Goal: Task Accomplishment & Management: Use online tool/utility

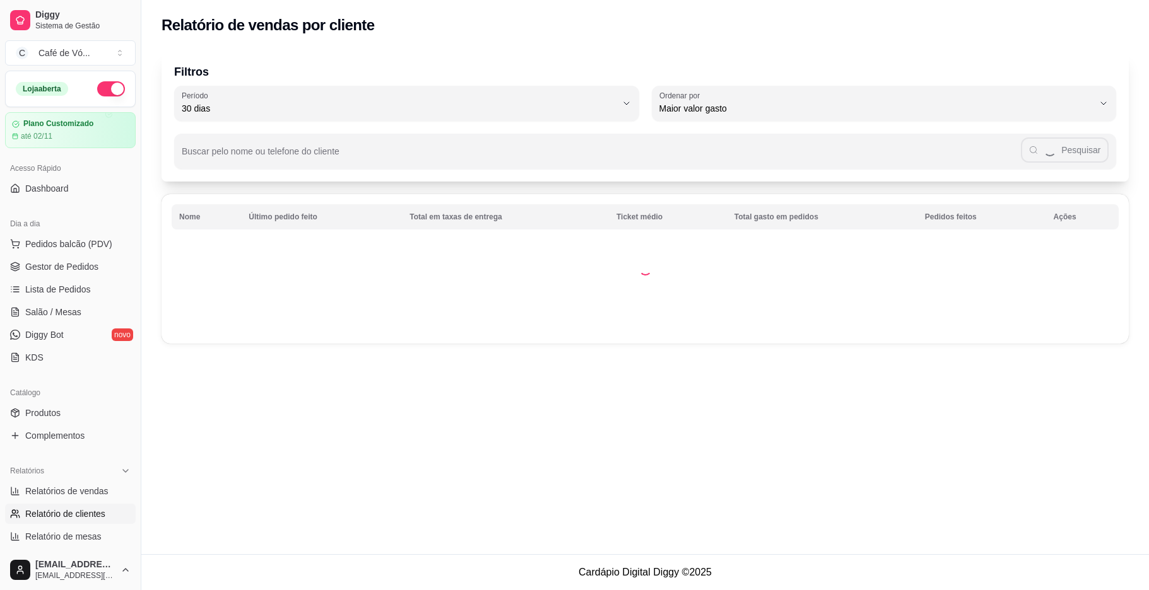
select select "30"
select select "HIGHEST_TOTAL_SPENT_WITH_ORDERS"
click at [24, 245] on button "Pedidos balcão (PDV)" at bounding box center [70, 244] width 131 height 20
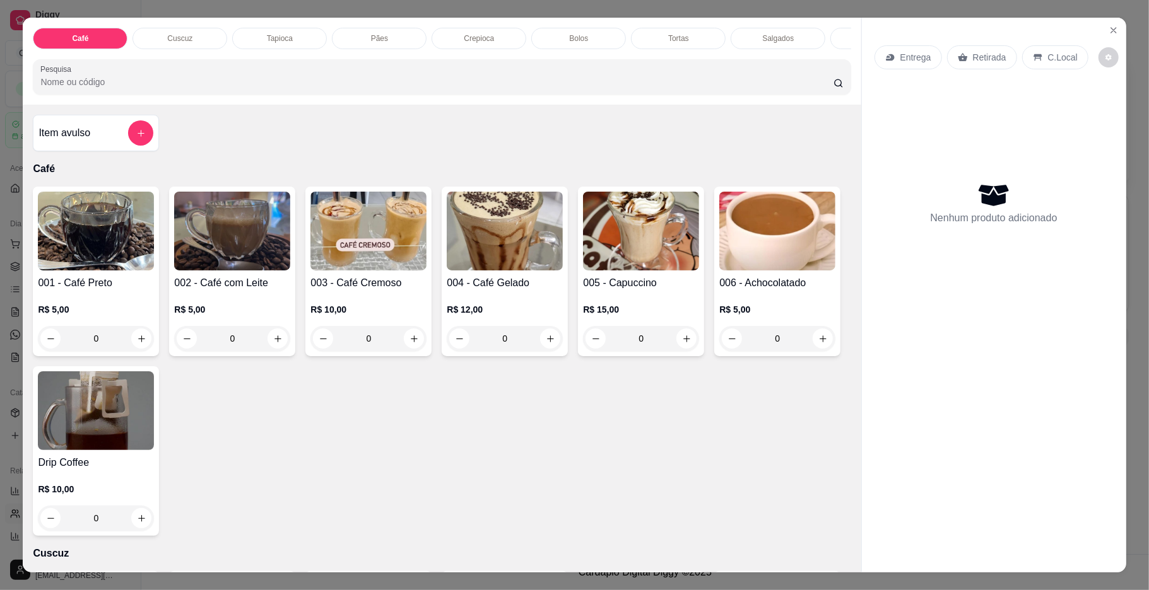
click at [719, 271] on img at bounding box center [777, 231] width 116 height 79
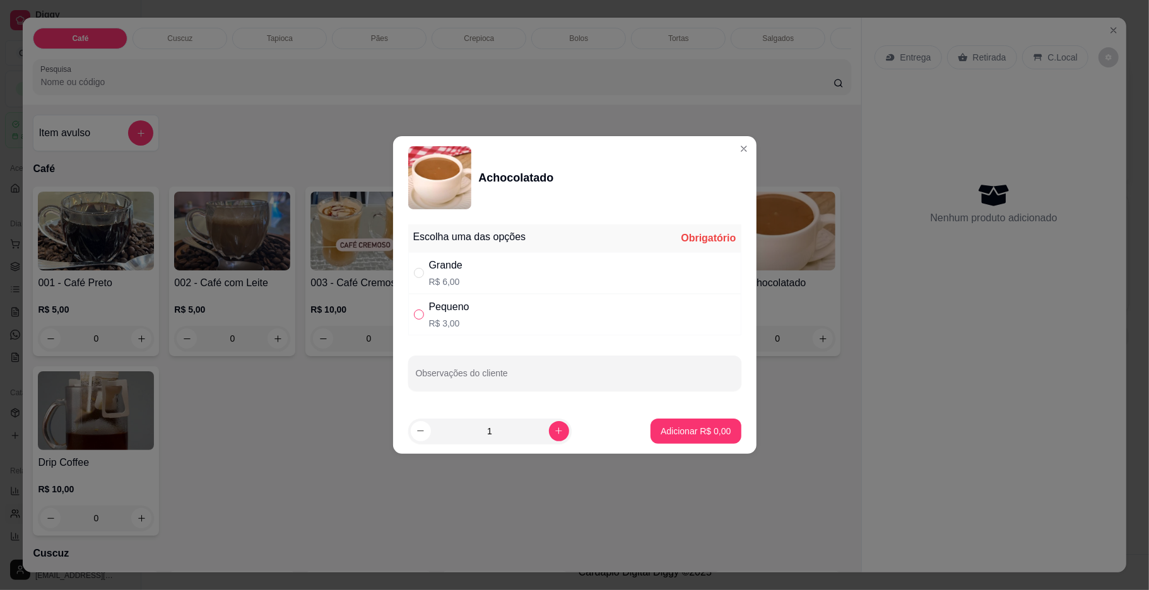
click at [414, 312] on input "" at bounding box center [419, 315] width 10 height 10
radio input "true"
click at [692, 436] on p "Adicionar R$ 3,00" at bounding box center [696, 431] width 68 height 12
type input "1"
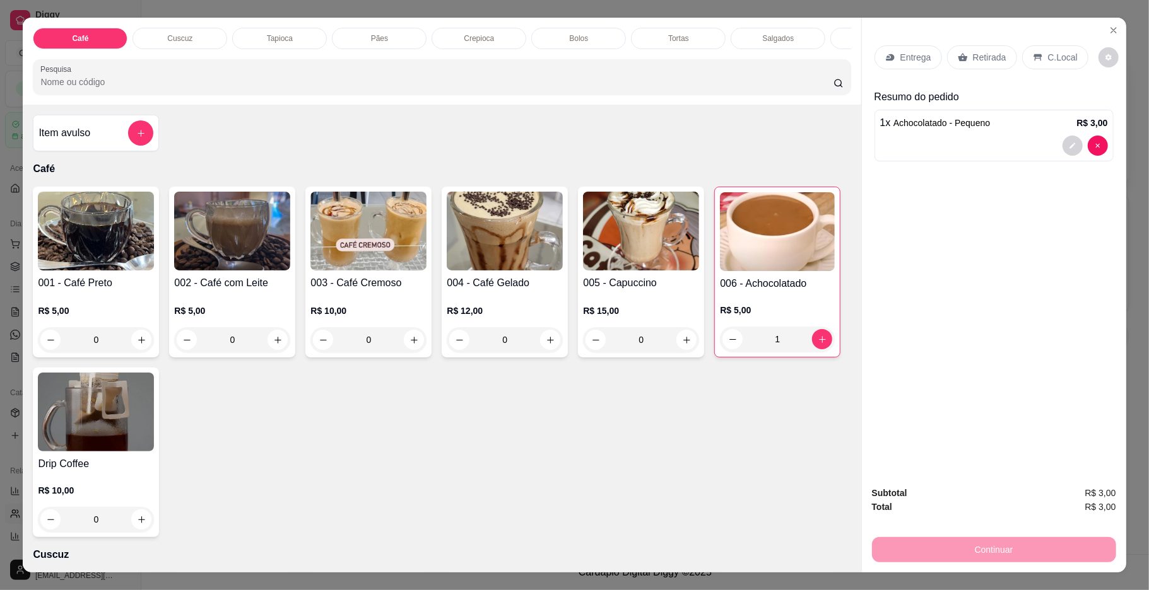
click at [376, 32] on div "Pães" at bounding box center [379, 38] width 95 height 21
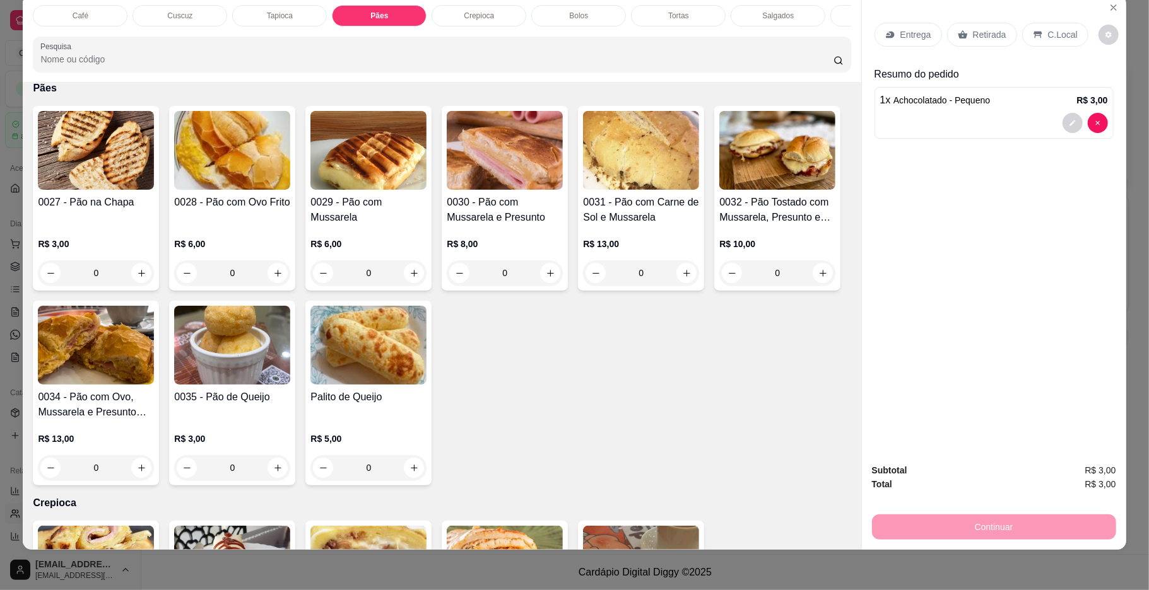
click at [548, 152] on img at bounding box center [505, 150] width 116 height 79
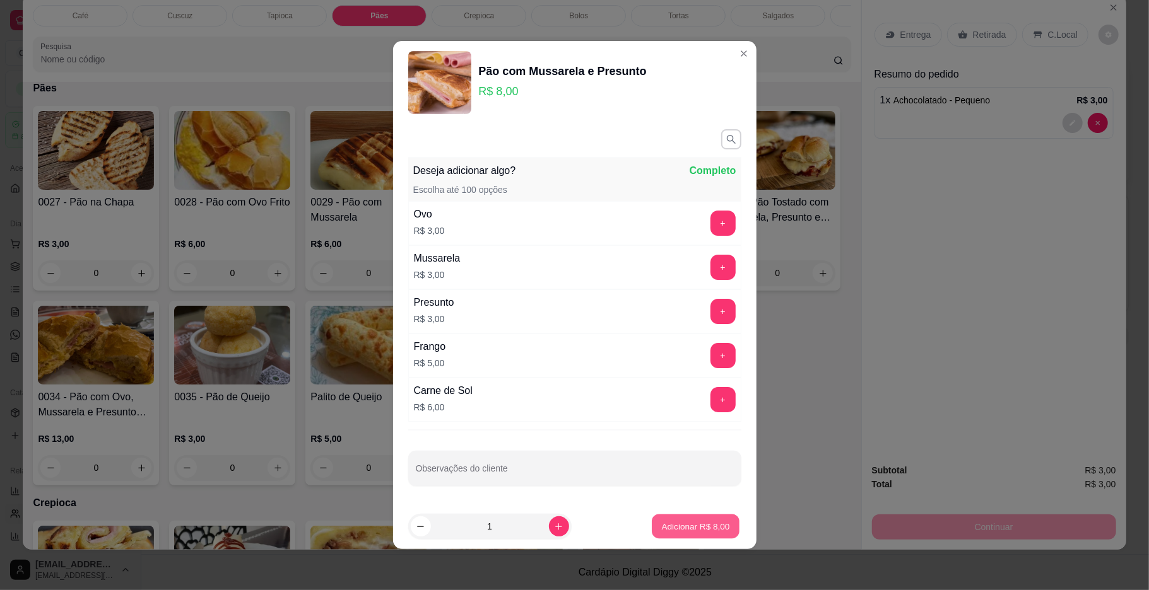
click at [676, 537] on button "Adicionar R$ 8,00" at bounding box center [696, 527] width 88 height 25
type input "1"
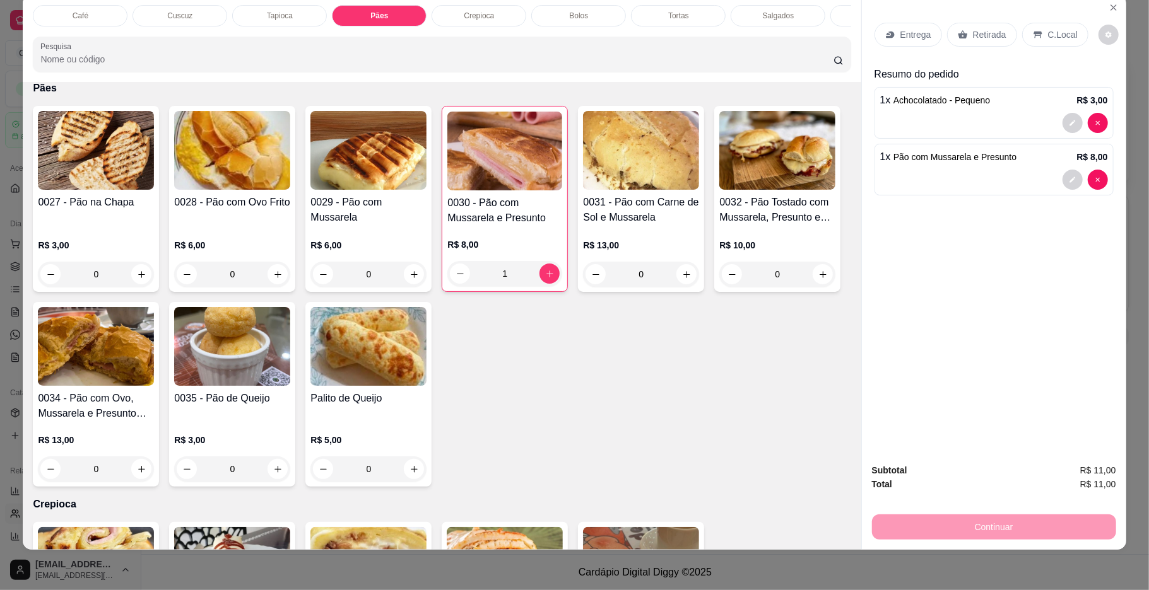
click at [1048, 31] on p "C.Local" at bounding box center [1063, 34] width 30 height 13
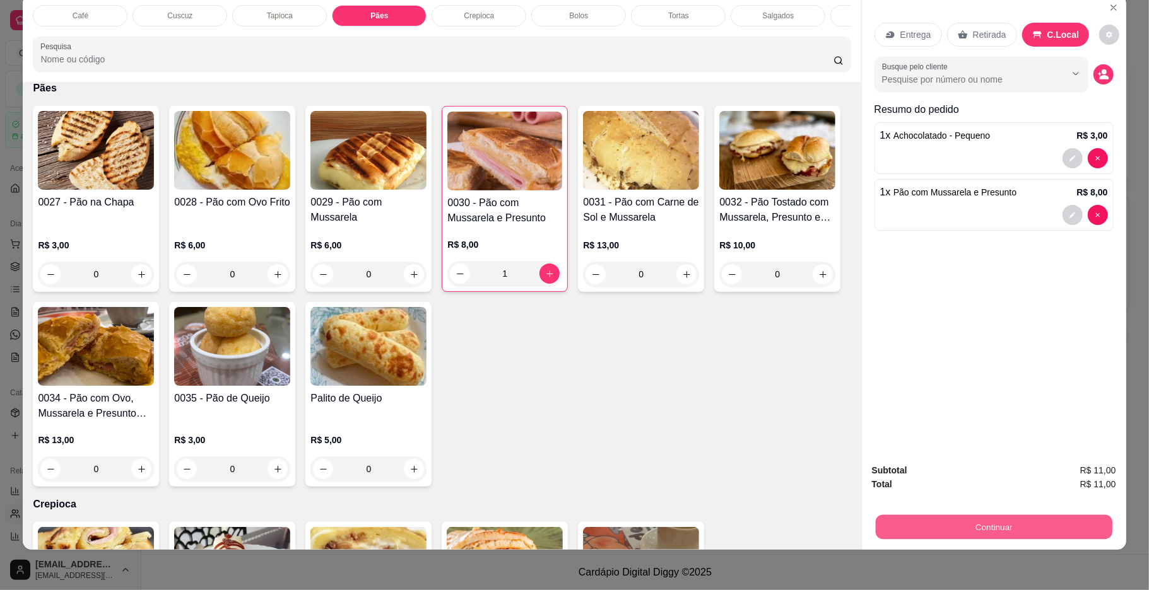
click at [941, 522] on button "Continuar" at bounding box center [993, 527] width 237 height 25
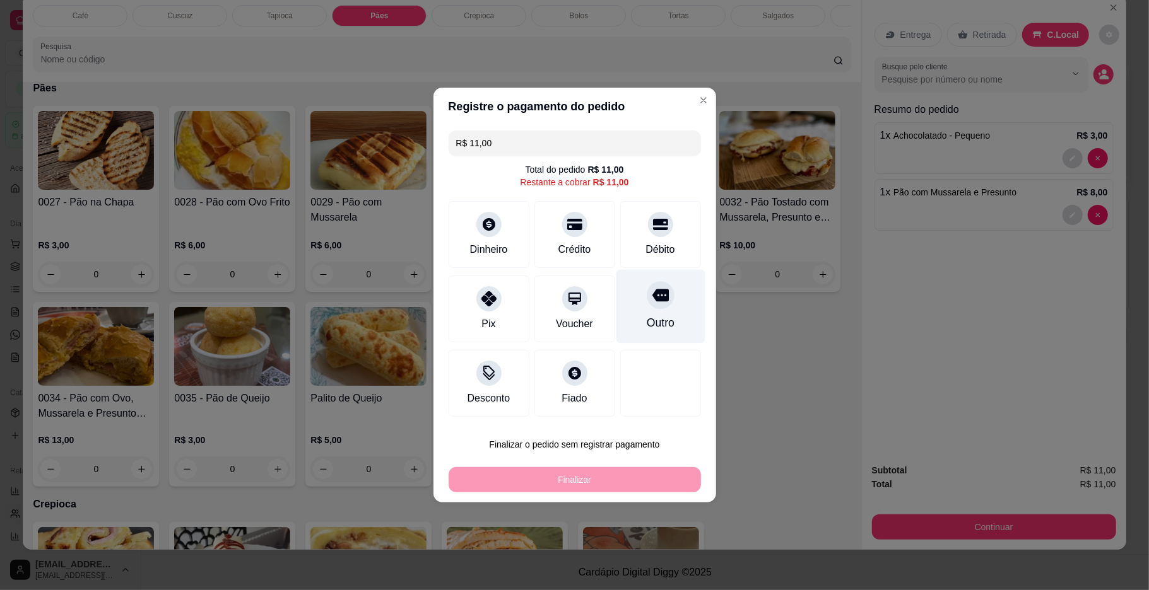
click at [652, 308] on div at bounding box center [660, 295] width 28 height 28
type input "R$ 0,00"
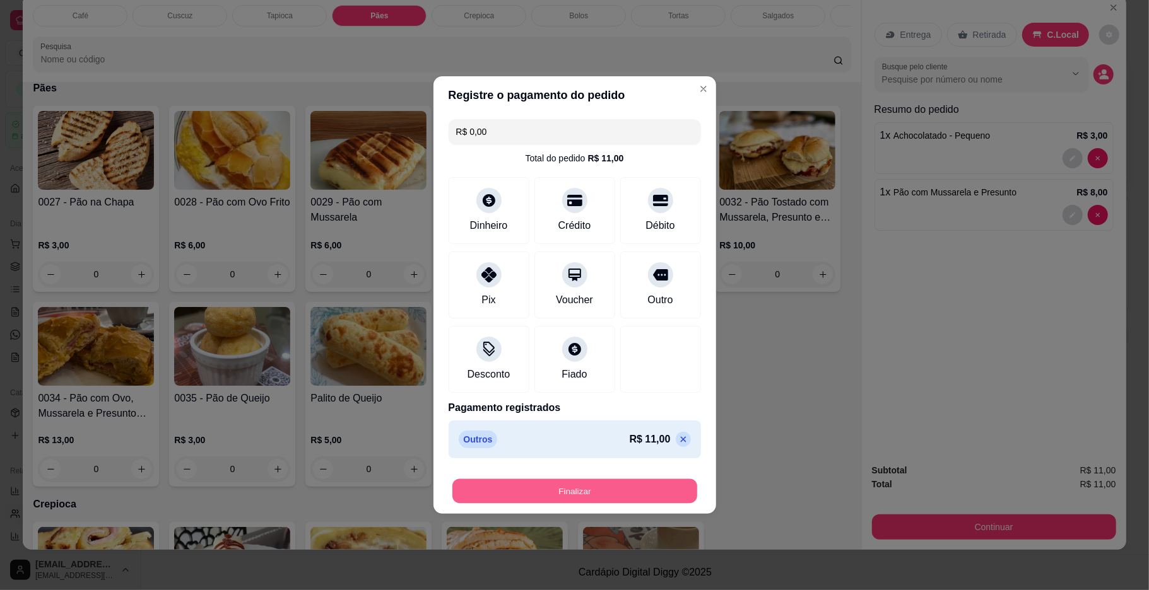
click at [616, 487] on button "Finalizar" at bounding box center [574, 491] width 245 height 25
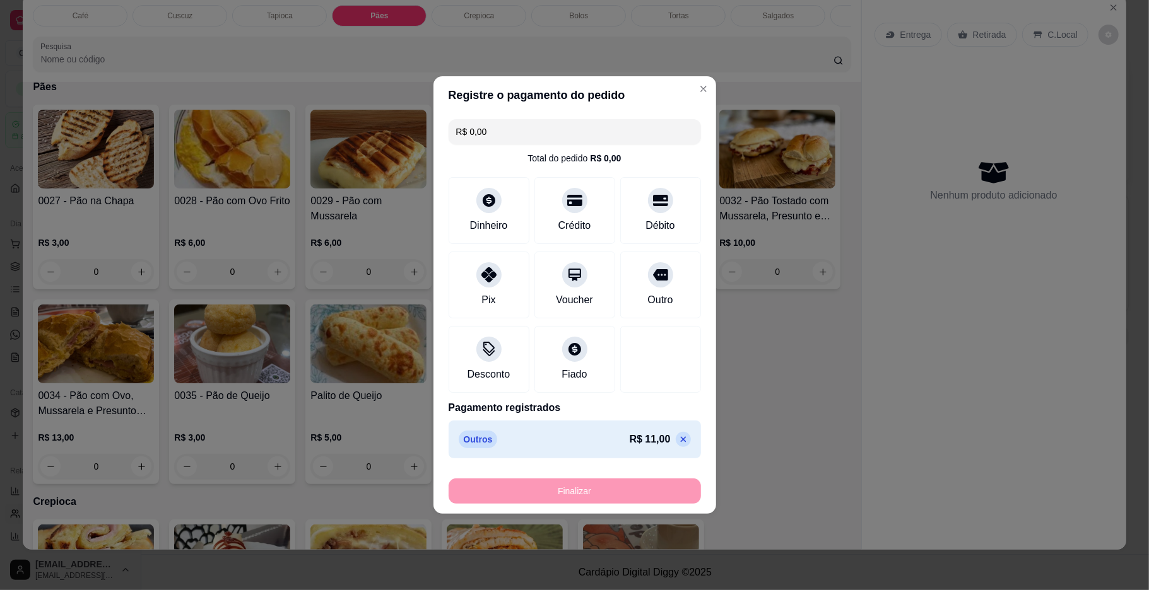
type input "0"
type input "-R$ 11,00"
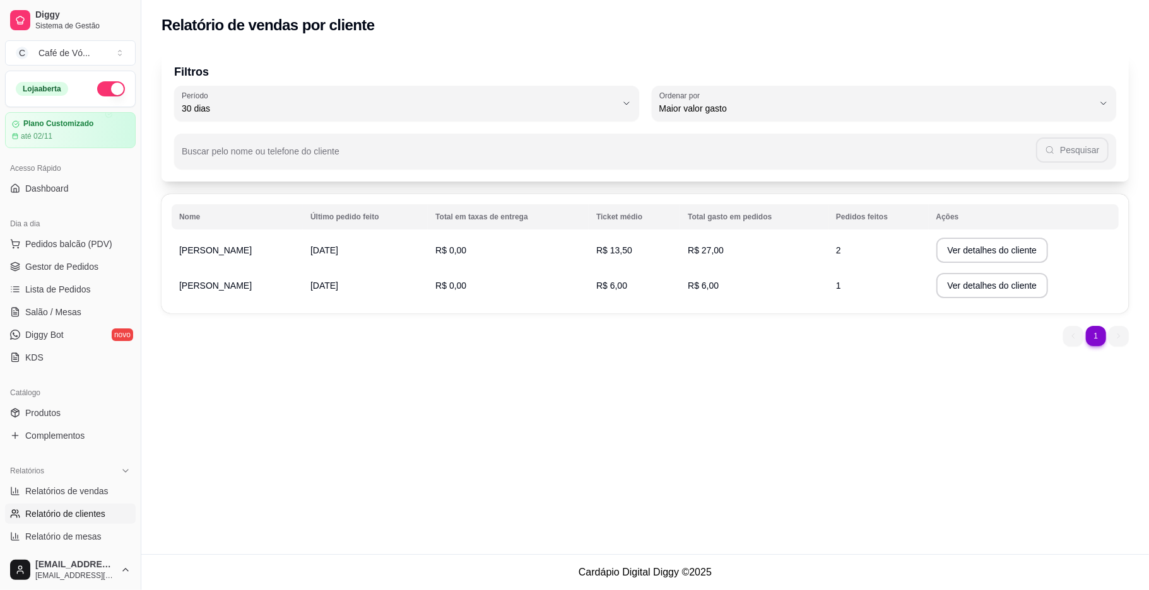
click at [666, 284] on td "R$ 6,00" at bounding box center [633, 285] width 91 height 35
click at [634, 313] on div "Filtros 30 Período Hoje Ontem 7 dias 15 dias 30 dias 45 dias 60 dias Período 30…" at bounding box center [644, 202] width 1007 height 319
click at [67, 238] on span "Pedidos balcão (PDV)" at bounding box center [68, 244] width 87 height 13
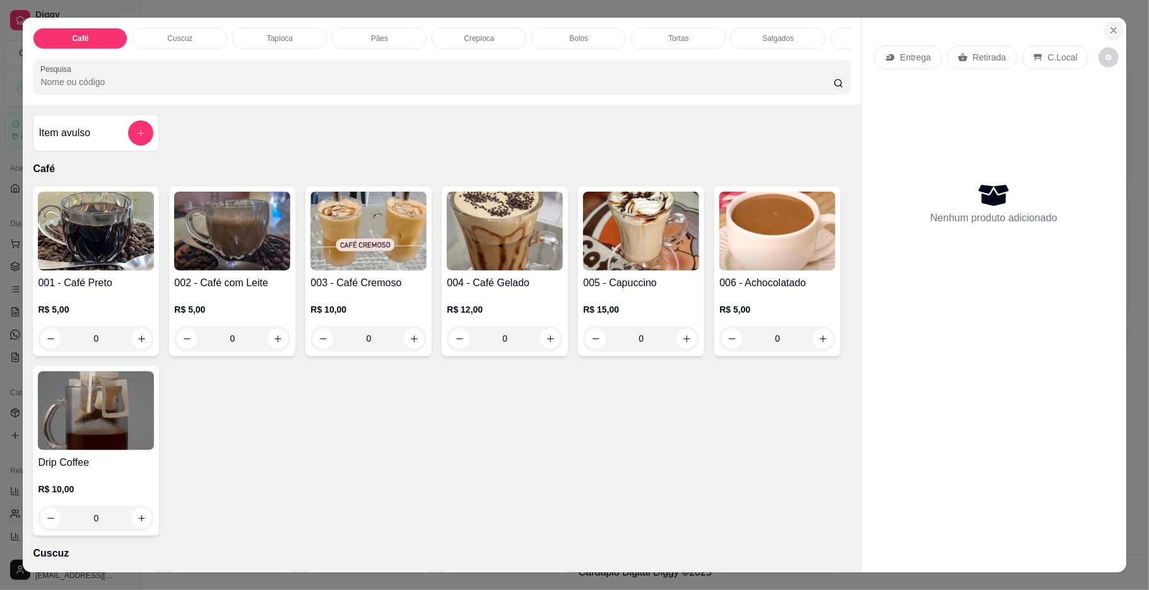
click at [1111, 26] on icon "Close" at bounding box center [1113, 30] width 10 height 10
